Goal: Find specific page/section: Find specific page/section

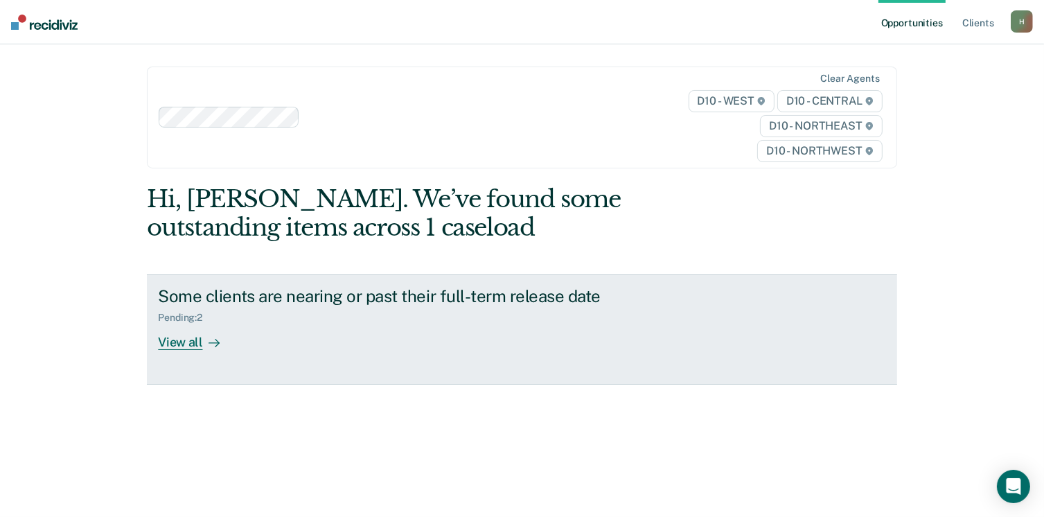
click at [179, 343] on div "View all" at bounding box center [197, 337] width 78 height 27
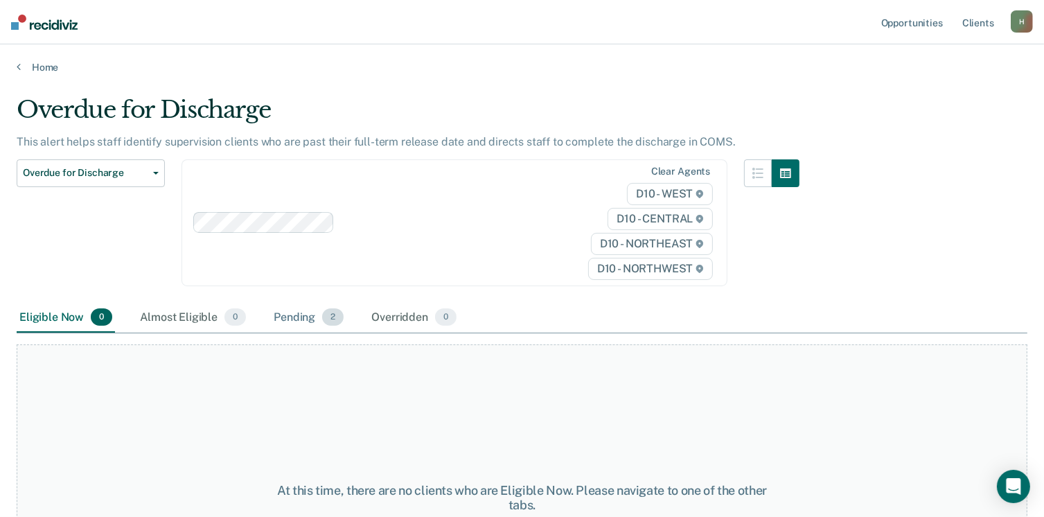
click at [331, 322] on span "2" at bounding box center [332, 317] width 21 height 18
